Goal: Check status: Check status

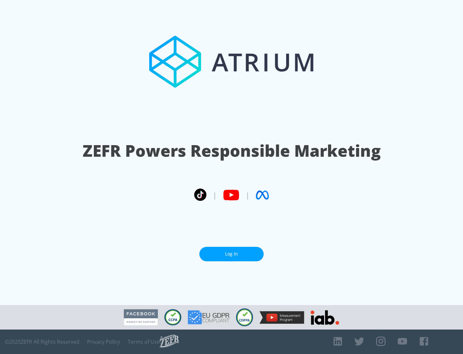
click at [232, 251] on link "Log In" at bounding box center [232, 254] width 64 height 14
